Goal: Task Accomplishment & Management: Manage account settings

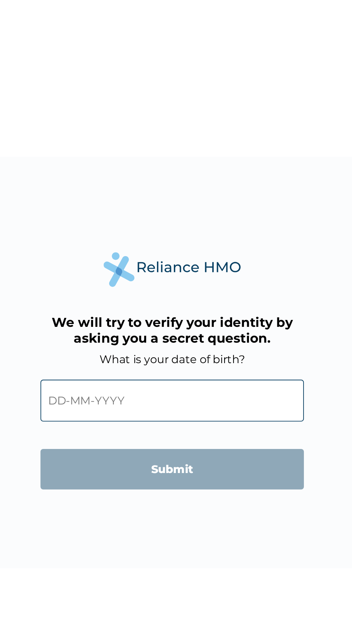
click at [111, 341] on input "text" at bounding box center [176, 342] width 138 height 22
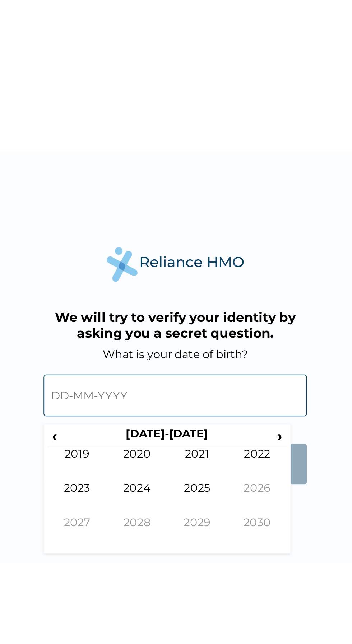
click at [113, 363] on span "‹" at bounding box center [113, 363] width 8 height 9
click at [117, 391] on td "1993" at bounding box center [125, 396] width 32 height 18
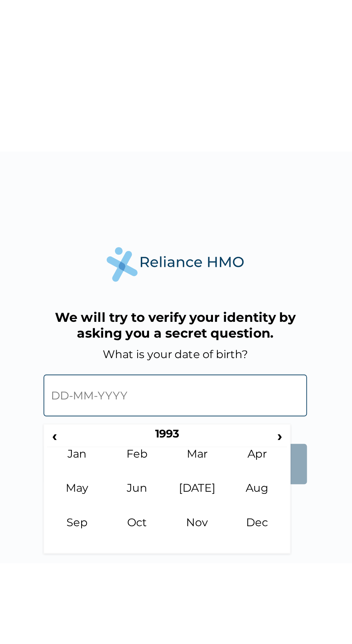
click at [148, 375] on td "Feb" at bounding box center [156, 378] width 32 height 18
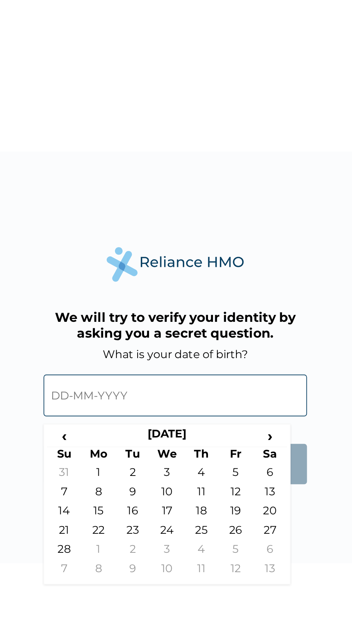
click at [131, 415] on td "22" at bounding box center [136, 414] width 18 height 10
type input "22-02-1993"
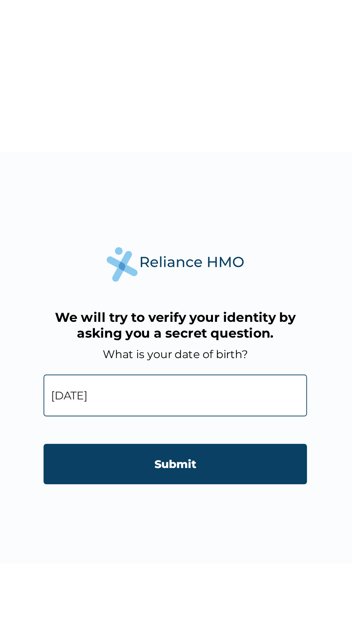
click at [192, 374] on input "Submit" at bounding box center [176, 377] width 138 height 21
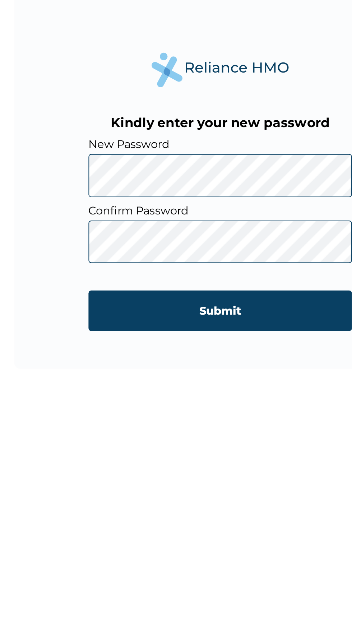
click at [199, 399] on input "Submit" at bounding box center [176, 399] width 138 height 21
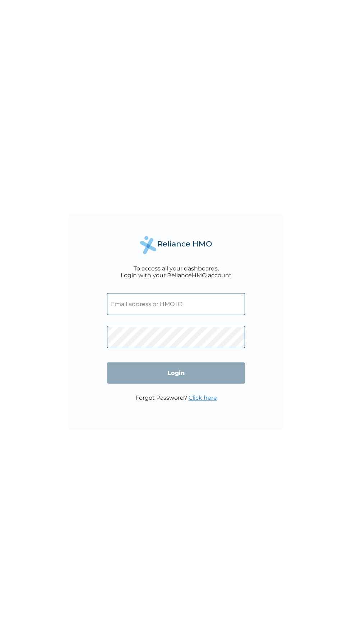
click at [141, 304] on input "text" at bounding box center [176, 304] width 138 height 22
click input "Login" at bounding box center [176, 372] width 138 height 21
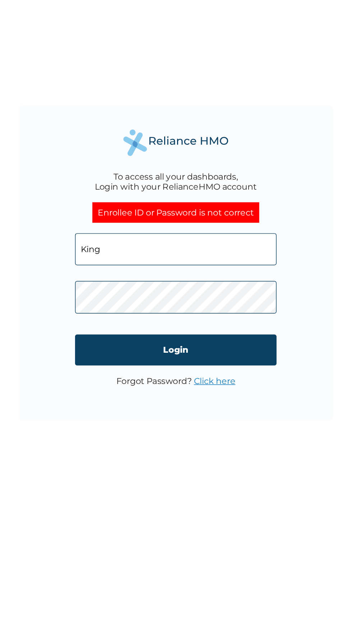
click at [138, 313] on input "King" at bounding box center [176, 313] width 138 height 22
type input "K"
type input "FCC/10431/A"
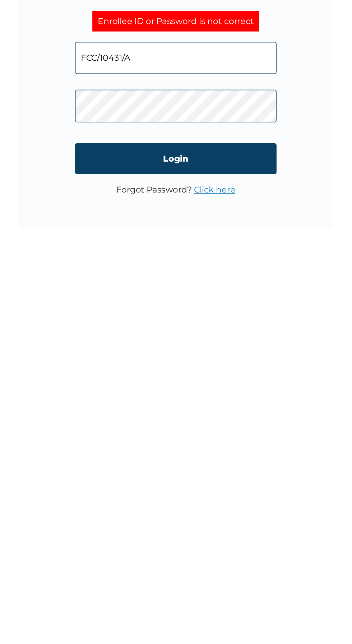
click at [149, 386] on input "Login" at bounding box center [176, 381] width 138 height 21
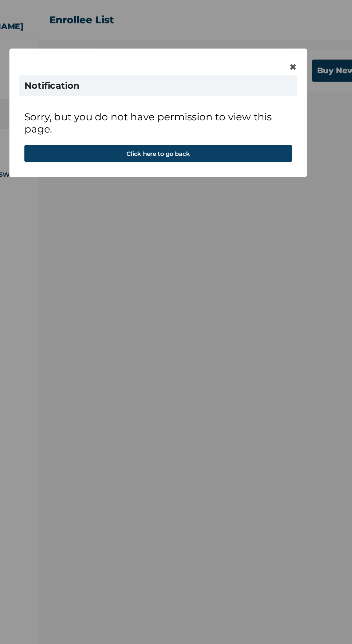
click at [270, 51] on span "×" at bounding box center [273, 48] width 6 height 12
